Goal: Information Seeking & Learning: Learn about a topic

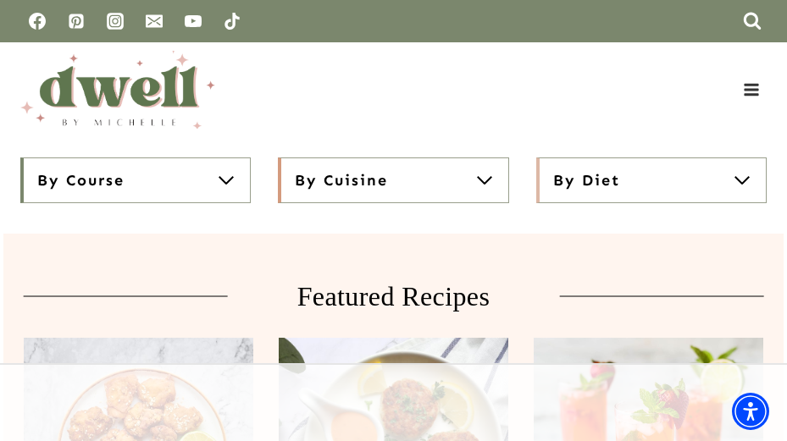
click at [460, 180] on button "By Cuisine" at bounding box center [393, 181] width 230 height 46
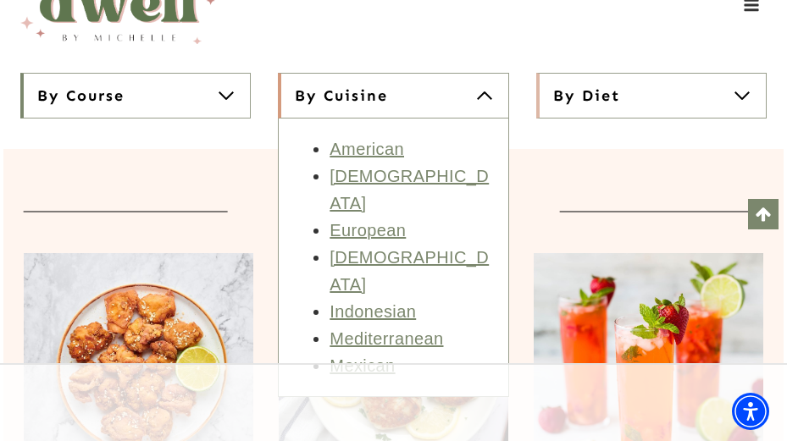
scroll to position [169, 0]
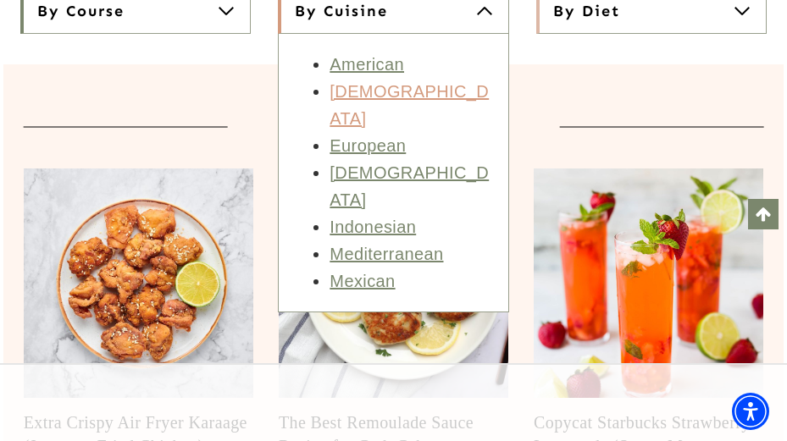
click at [364, 94] on link "Asian" at bounding box center [409, 105] width 159 height 46
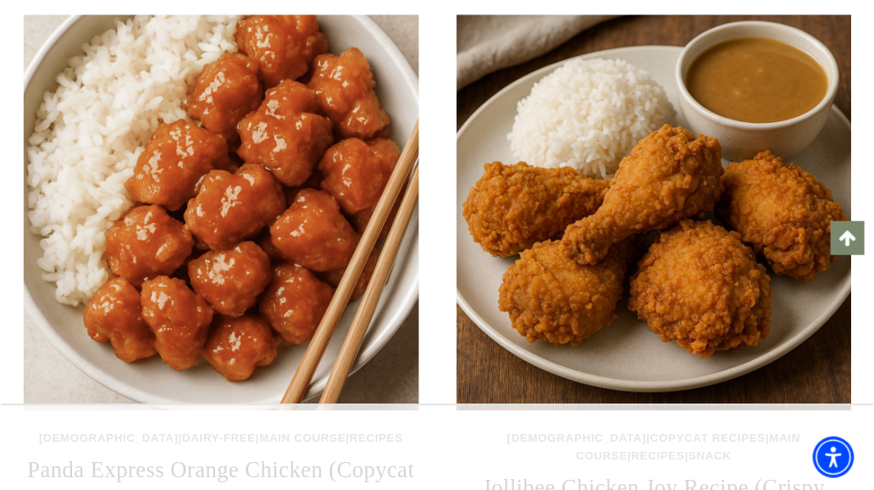
scroll to position [254, 0]
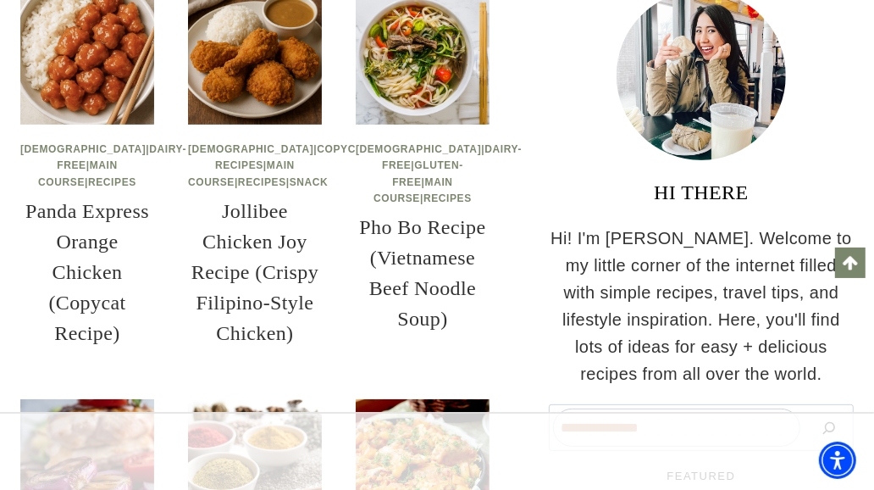
drag, startPoint x: 691, startPoint y: 2, endPoint x: 30, endPoint y: 339, distance: 742.0
click at [30, 339] on h2 "Panda Express Orange Chicken (Copycat Recipe)" at bounding box center [87, 272] width 134 height 153
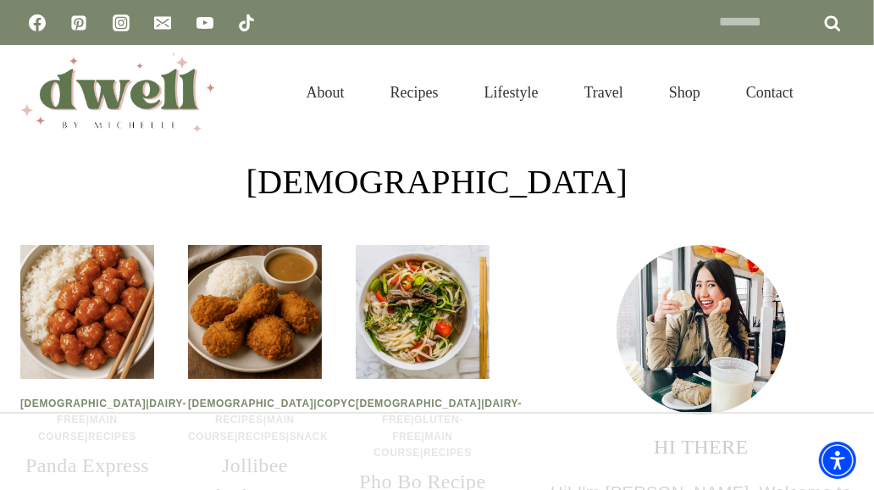
scroll to position [188, 0]
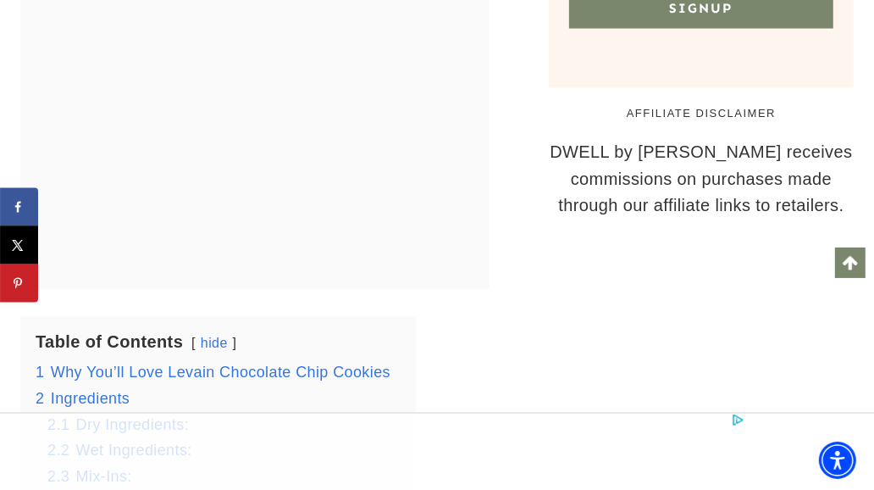
scroll to position [1789, 0]
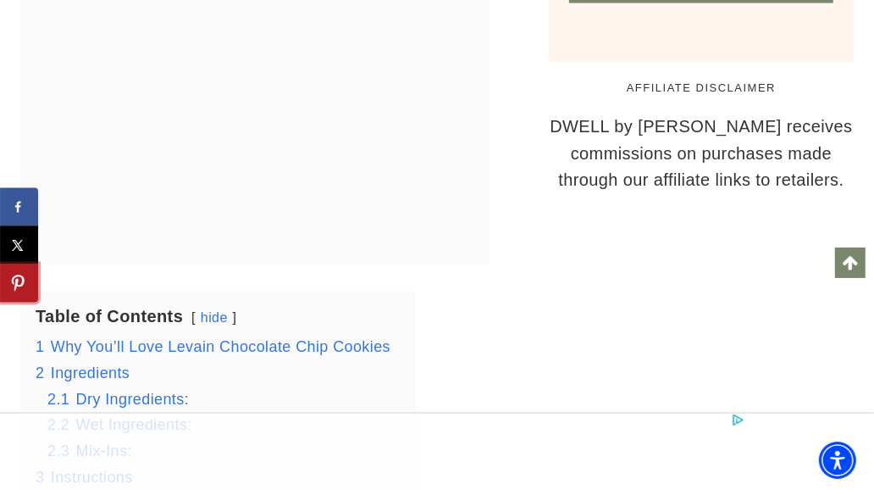
click at [30, 285] on span "Save to Pinterest" at bounding box center [18, 283] width 53 height 53
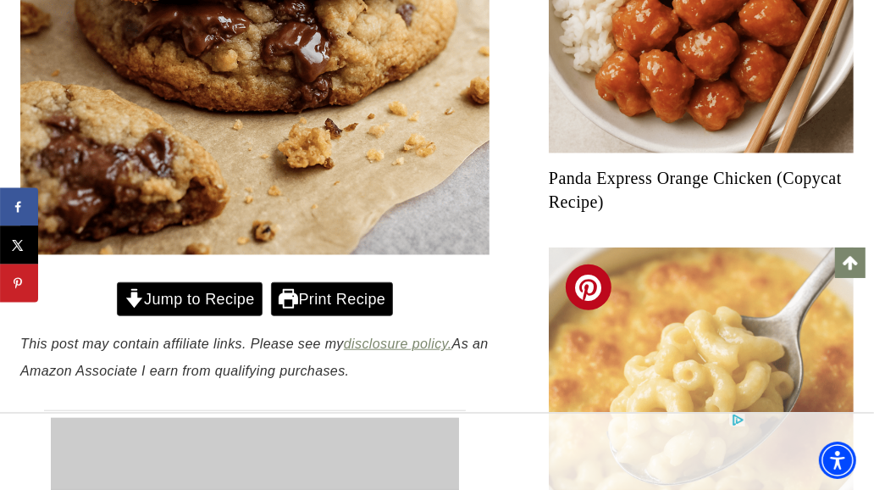
scroll to position [564, 0]
